Goal: Information Seeking & Learning: Learn about a topic

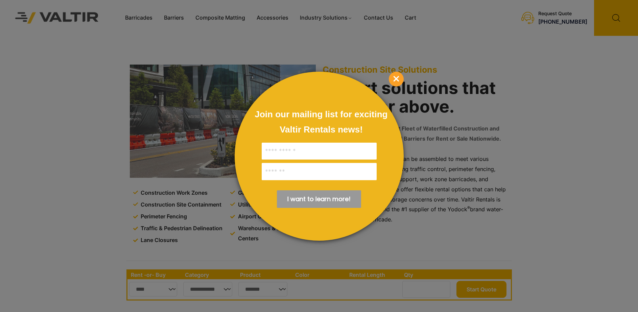
click at [397, 80] on span "×" at bounding box center [396, 79] width 15 height 15
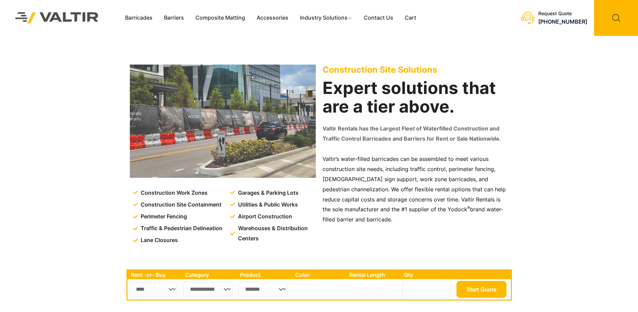
click at [178, 33] on div "Menu Barricades Barriers Composite Matting Accessories Industry Solutions Const…" at bounding box center [293, 18] width 349 height 36
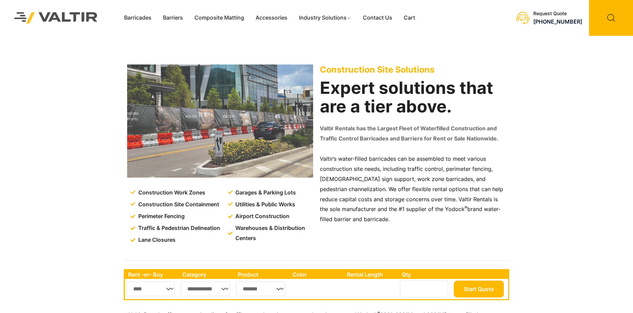
click at [420, 119] on div "Construction Site Solutions Expert solutions that are a tier above. Valtir Rent…" at bounding box center [413, 104] width 186 height 79
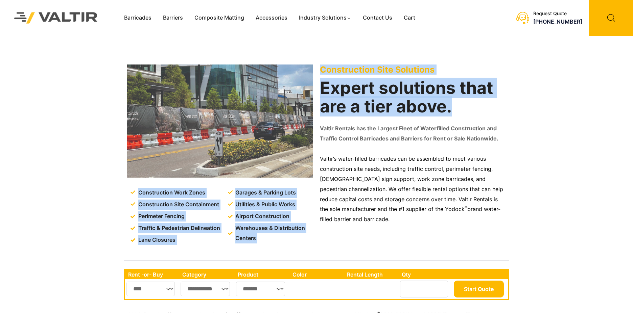
drag, startPoint x: 455, startPoint y: 109, endPoint x: 299, endPoint y: 80, distance: 158.5
click at [299, 80] on div "Construction Work Zones Construction Site Containment Perimeter Fencing Traffic…" at bounding box center [316, 146] width 385 height 221
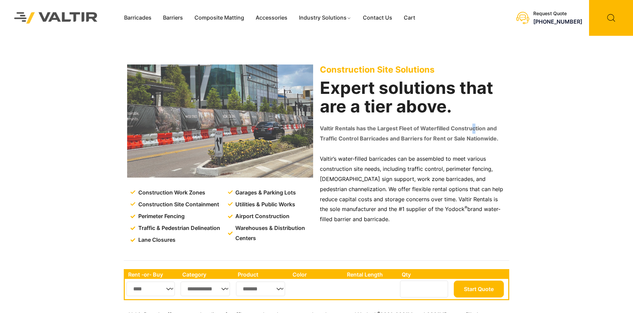
click at [473, 122] on div "Construction Site Solutions Expert solutions that are a tier above. Valtir Rent…" at bounding box center [413, 104] width 186 height 79
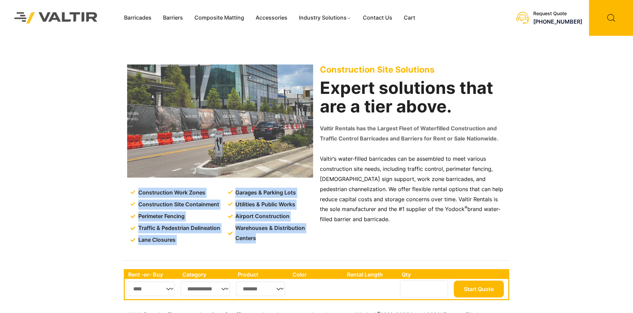
drag, startPoint x: 265, startPoint y: 236, endPoint x: 107, endPoint y: 190, distance: 164.2
click at [107, 190] on div "Construction Work Zones Construction Site Containment Perimeter Fencing Traffic…" at bounding box center [316, 146] width 633 height 221
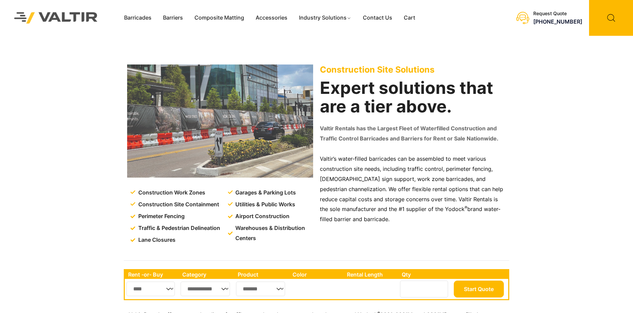
click at [456, 219] on p "Valtir’s water-filled barricades can be assembled to meet various construction …" at bounding box center [413, 189] width 186 height 71
drag, startPoint x: 451, startPoint y: 222, endPoint x: 319, endPoint y: 128, distance: 161.7
click at [319, 128] on div "Construction Site Solutions Expert solutions that are a tier above. Valtir Rent…" at bounding box center [412, 156] width 193 height 191
click at [509, 194] on div "Construction Site Solutions Expert solutions that are a tier above. Valtir Rent…" at bounding box center [412, 156] width 193 height 191
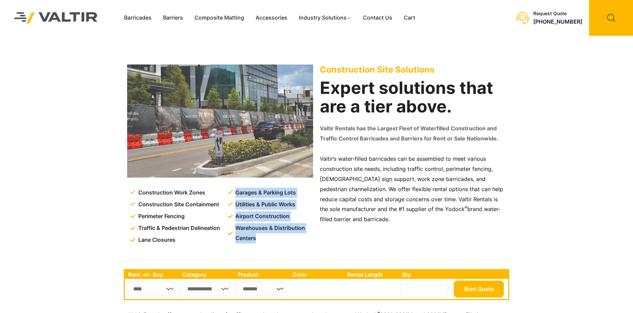
drag, startPoint x: 262, startPoint y: 242, endPoint x: 234, endPoint y: 191, distance: 58.1
click at [234, 191] on ul "Garages & Parking Lots Utilities & Public Works Airport Construction Warehouses…" at bounding box center [271, 216] width 87 height 56
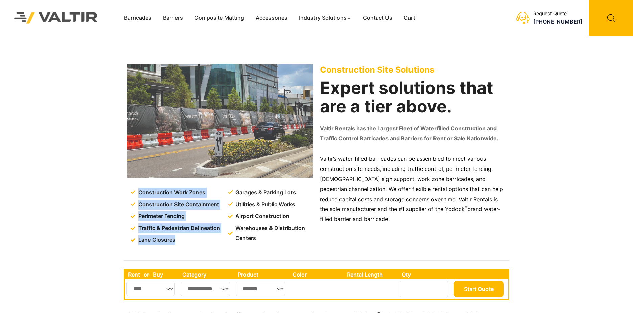
drag, startPoint x: 187, startPoint y: 239, endPoint x: 139, endPoint y: 194, distance: 65.0
click at [139, 194] on ul "Construction Work Zones Construction Site Containment Perimeter Fencing Traffic…" at bounding box center [175, 216] width 91 height 57
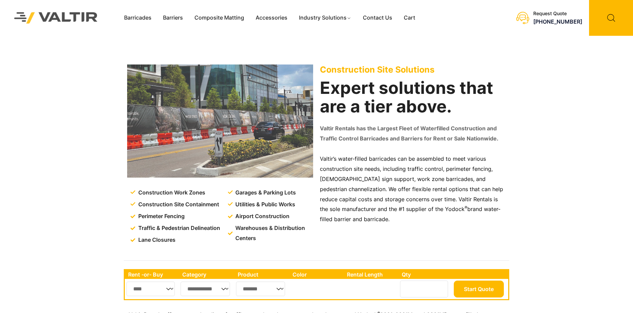
click at [386, 259] on div at bounding box center [316, 261] width 385 height 4
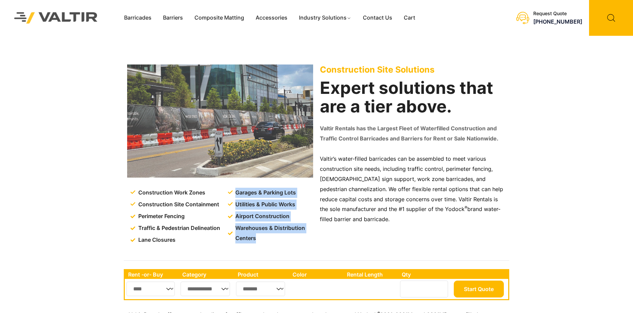
drag, startPoint x: 277, startPoint y: 244, endPoint x: 233, endPoint y: 194, distance: 67.8
click at [233, 194] on div "Garages & Parking Lots Utilities & Public Works Airport Construction Warehouses…" at bounding box center [271, 216] width 87 height 57
